Goal: Find specific fact: Find specific fact

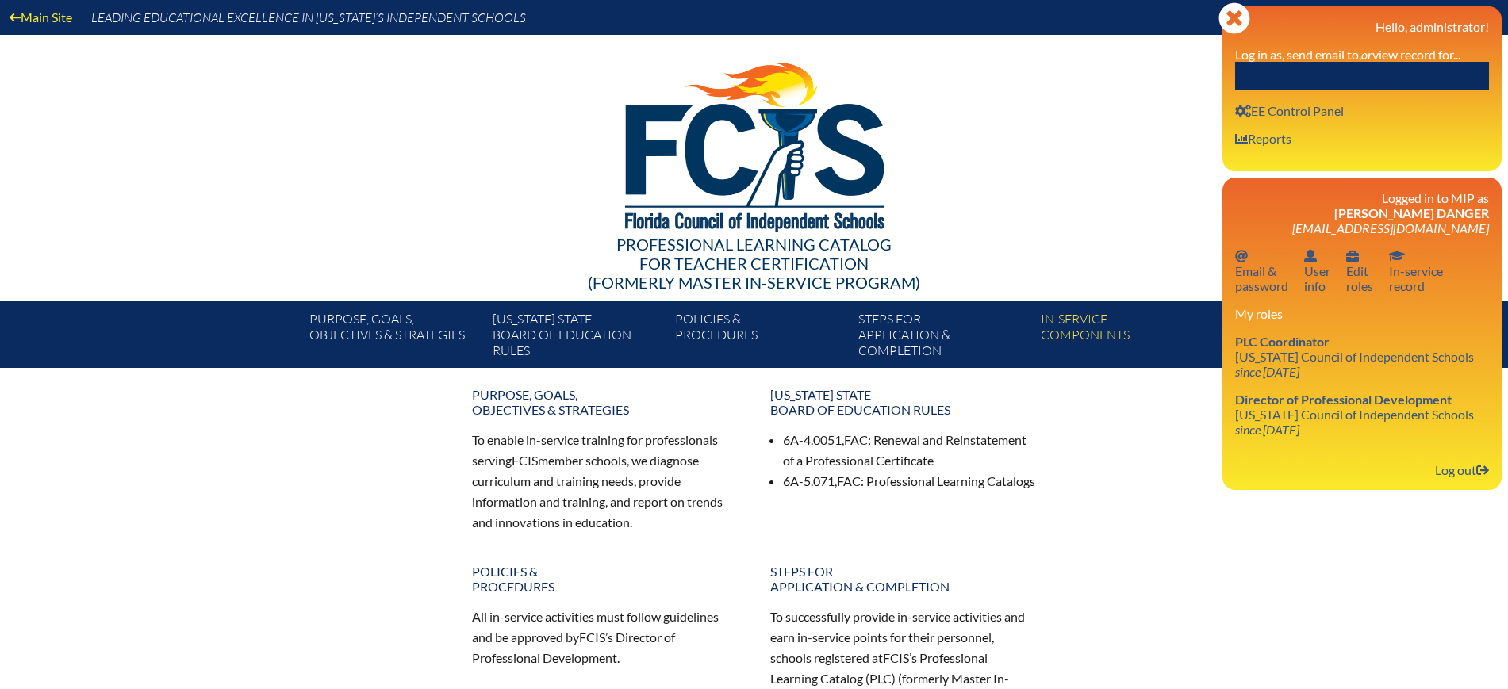
click at [1467, 63] on input "text" at bounding box center [1362, 76] width 254 height 29
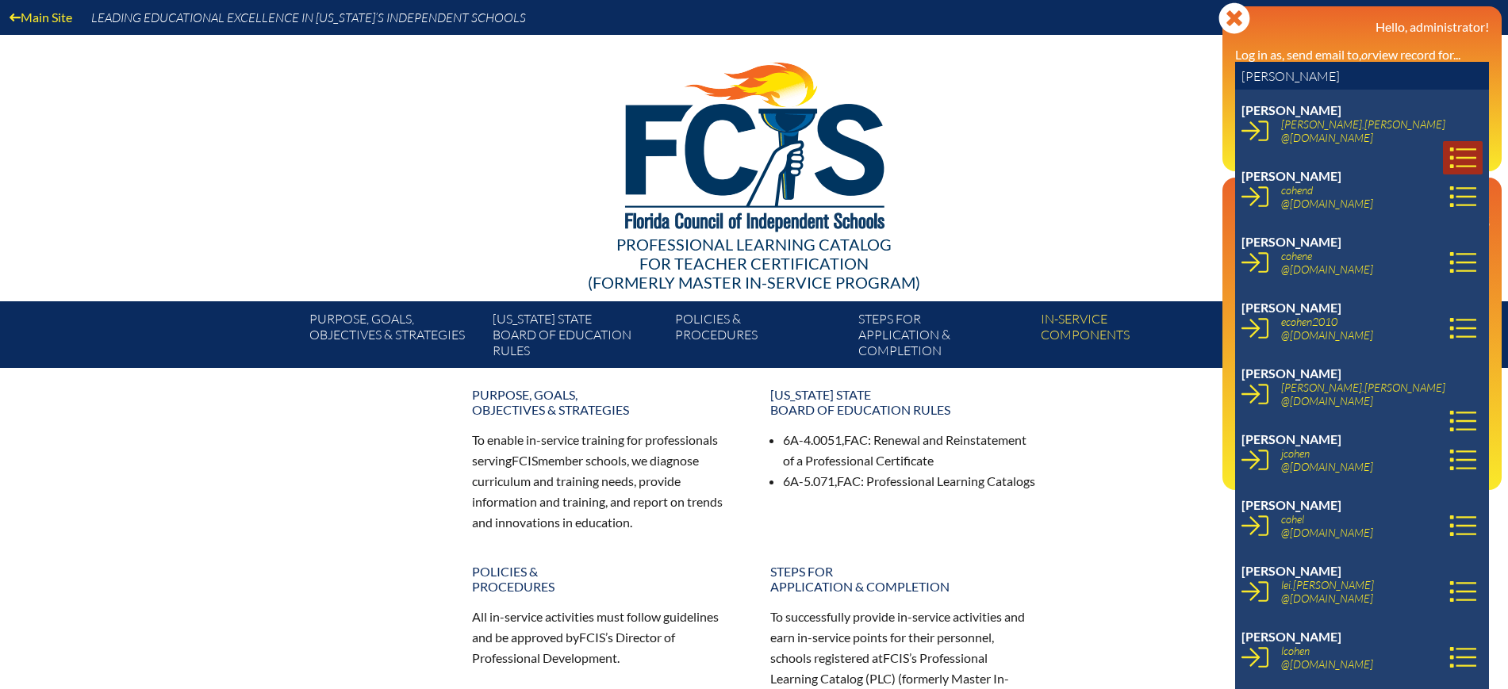
type input "[PERSON_NAME]"
click at [1456, 144] on icon at bounding box center [1462, 157] width 27 height 27
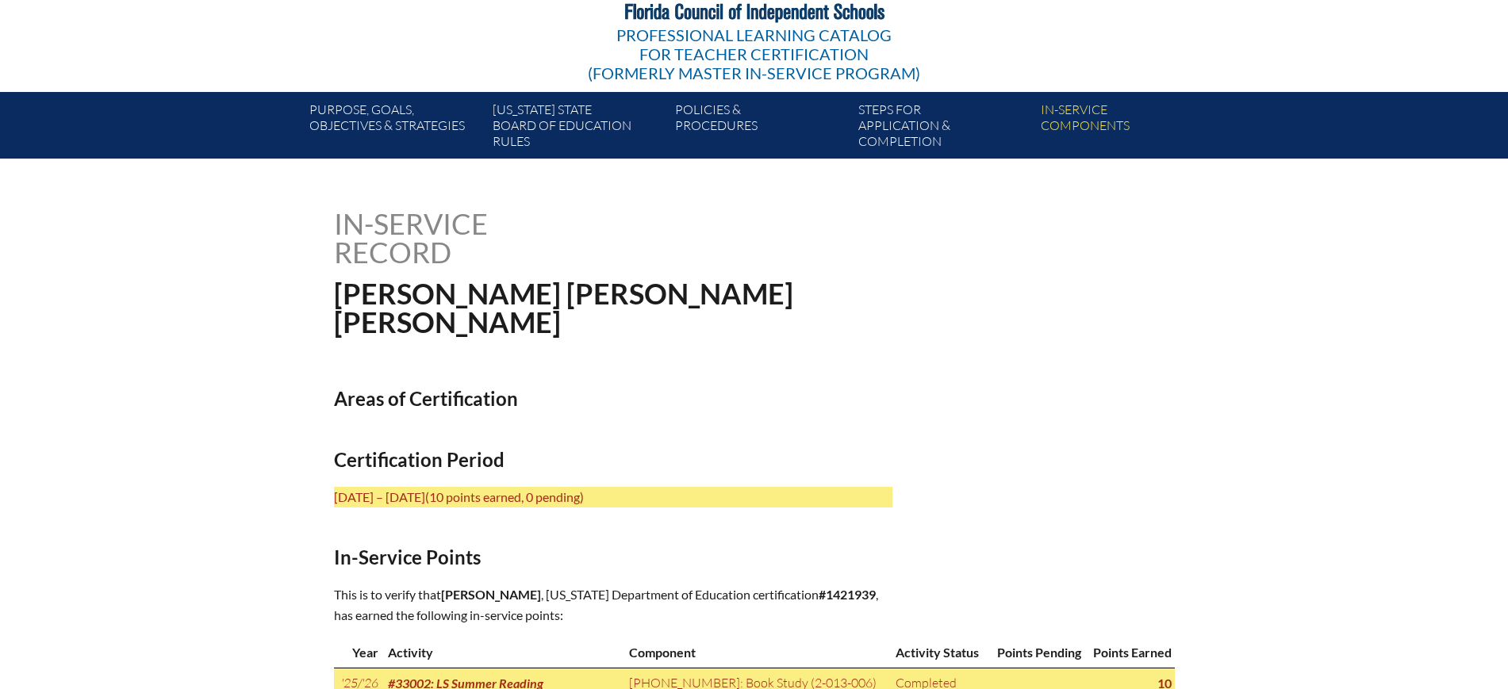
scroll to position [496, 0]
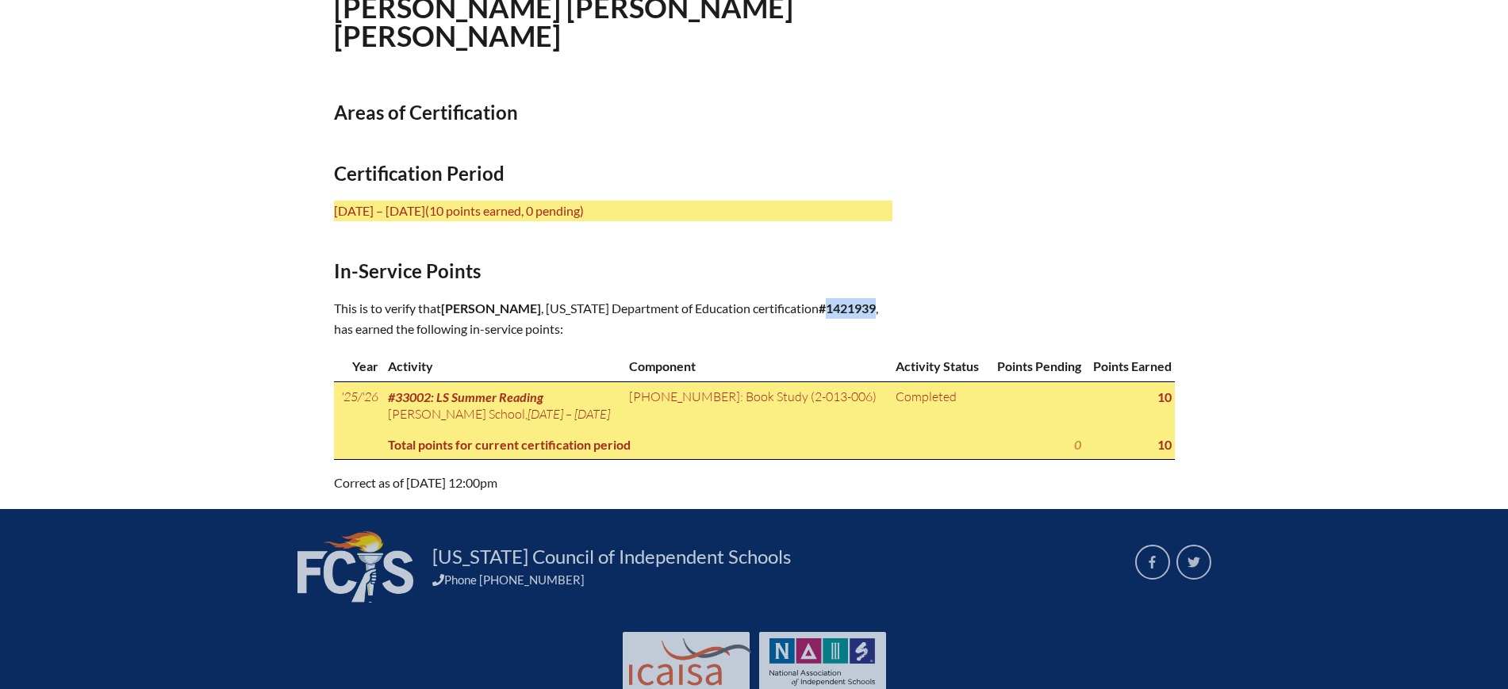
drag, startPoint x: 644, startPoint y: 324, endPoint x: 593, endPoint y: 324, distance: 50.8
click at [593, 324] on p "This is to verify that Alison Marie Cohen , Florida Department of Education cer…" at bounding box center [613, 318] width 558 height 41
copy b "1421939"
